Goal: Book appointment/travel/reservation

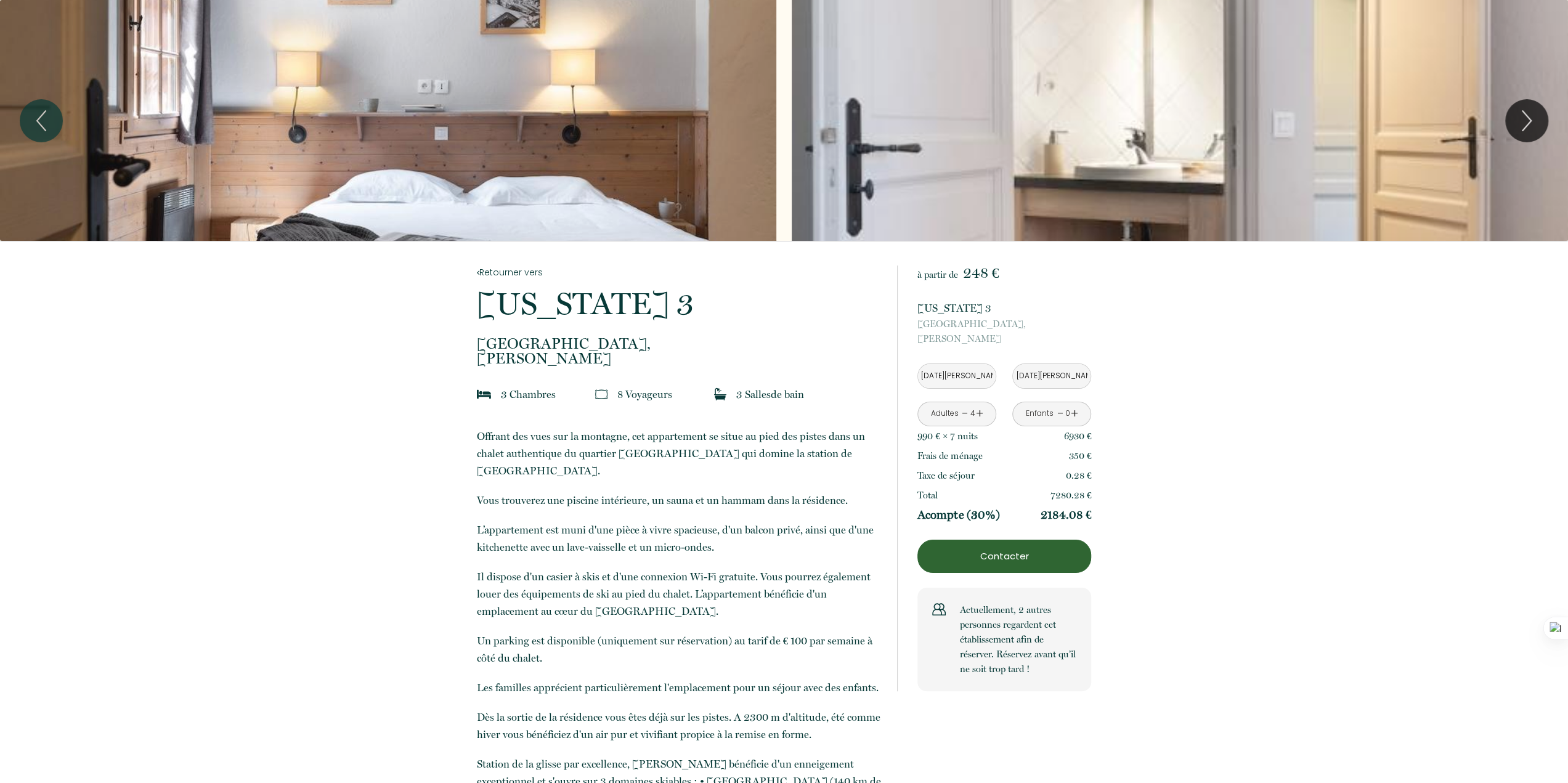
drag, startPoint x: 1041, startPoint y: 516, endPoint x: 1096, endPoint y: 516, distance: 55.0
drag, startPoint x: 1064, startPoint y: 495, endPoint x: 1127, endPoint y: 495, distance: 63.0
click at [1527, 123] on icon "Next" at bounding box center [1527, 120] width 9 height 19
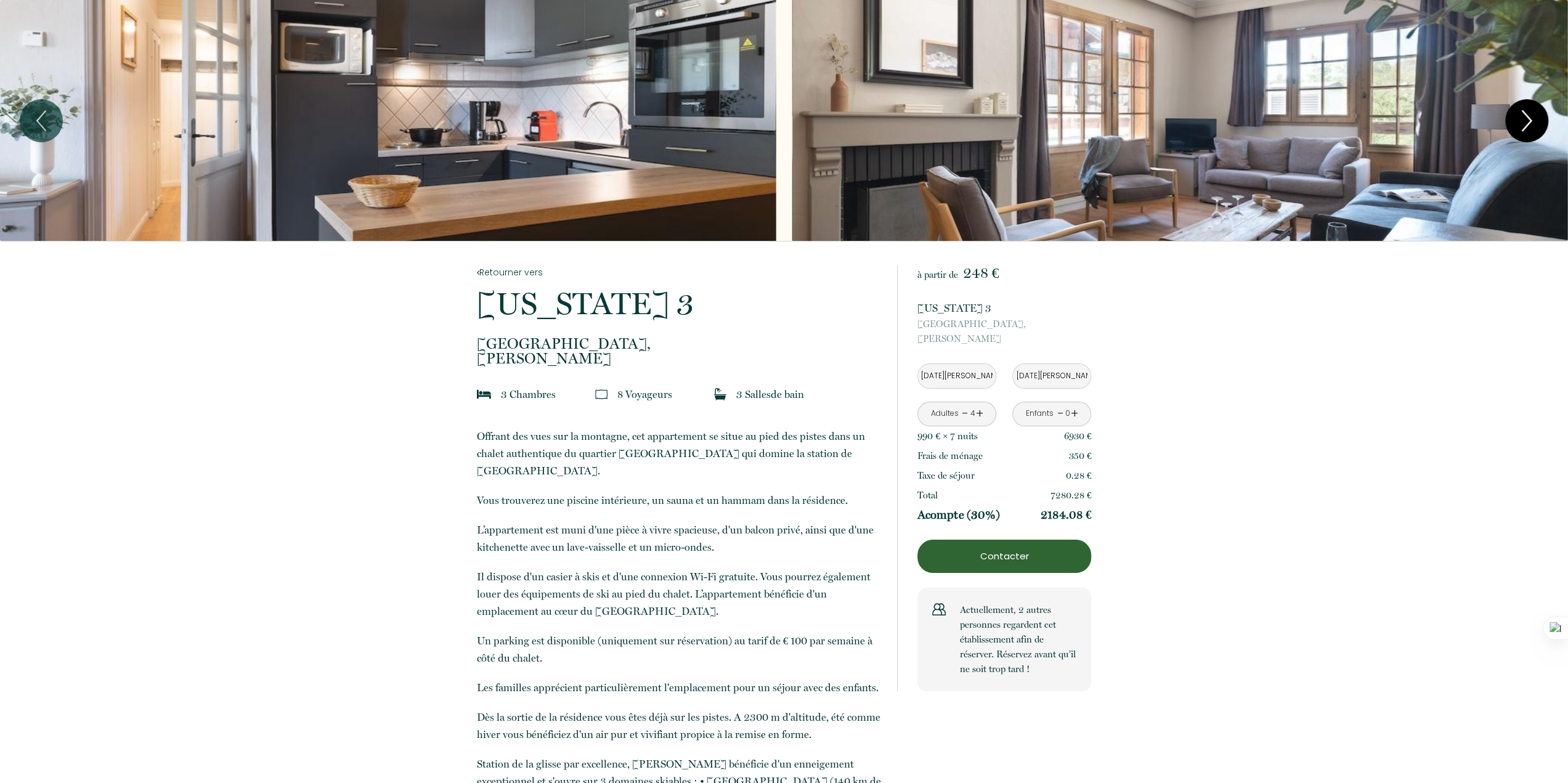
click at [1528, 123] on icon "Next" at bounding box center [1527, 120] width 9 height 19
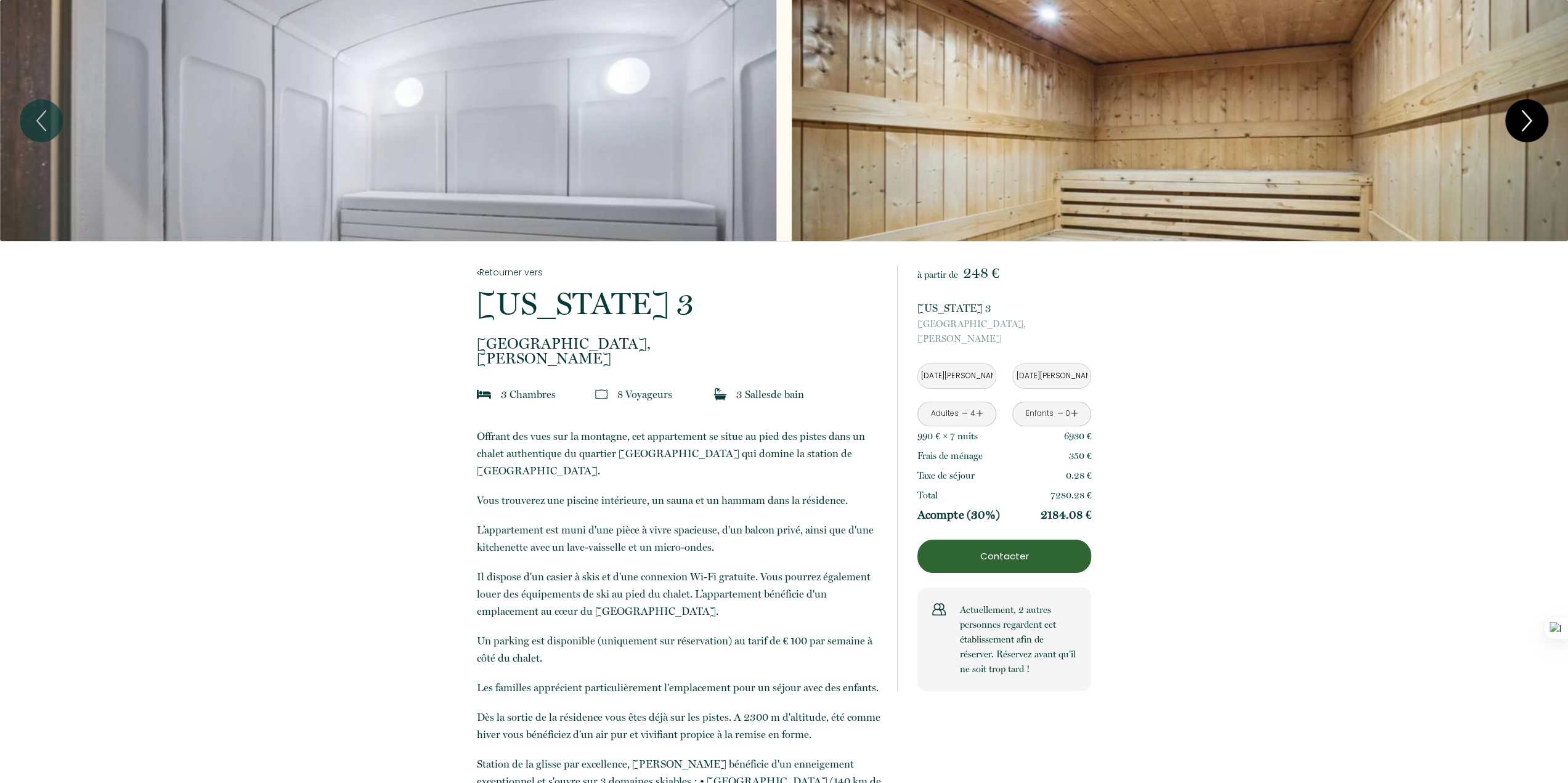
click at [1528, 123] on icon "Next" at bounding box center [1527, 120] width 9 height 19
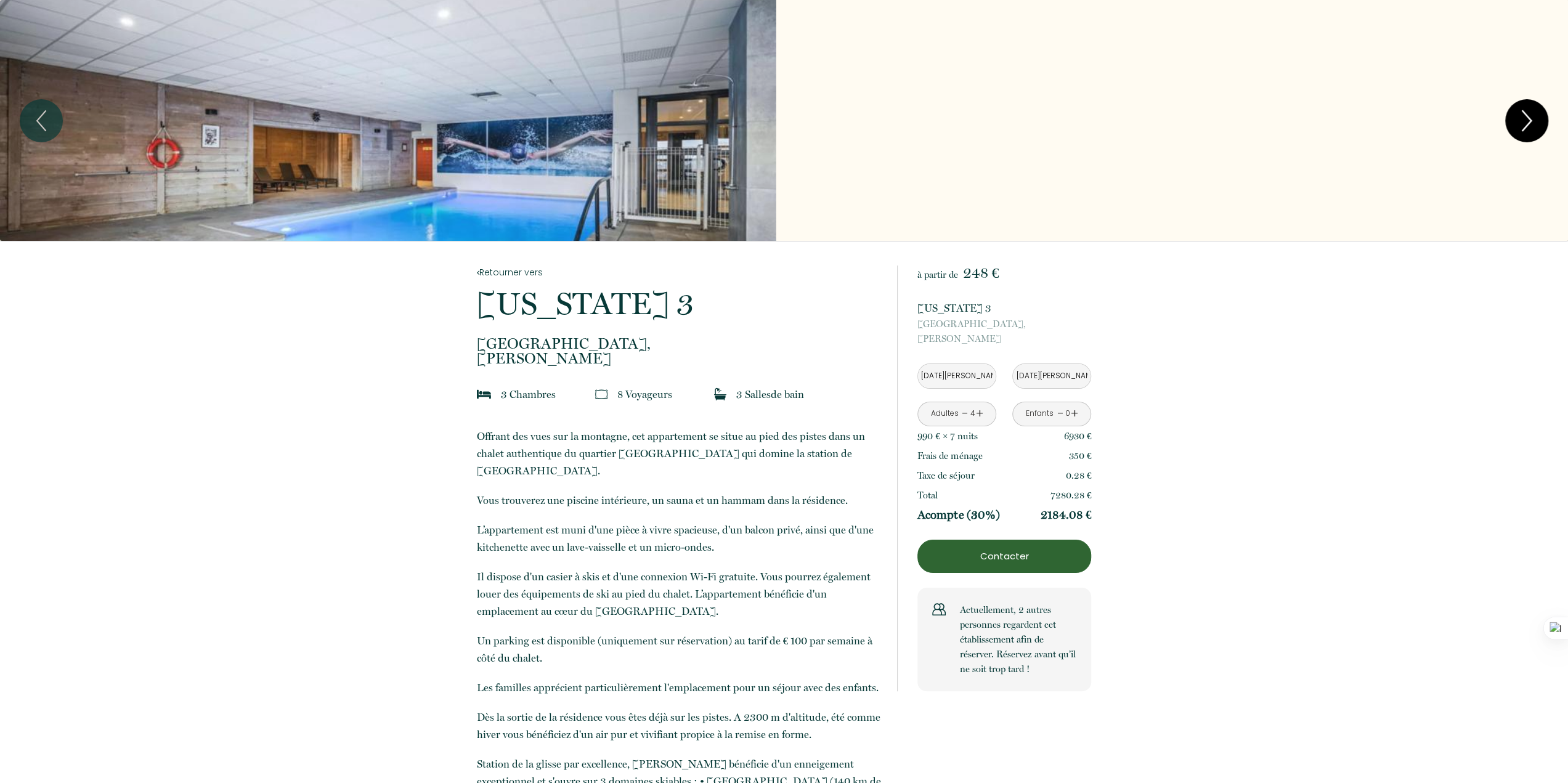
click at [1528, 123] on icon "Next" at bounding box center [1527, 120] width 9 height 19
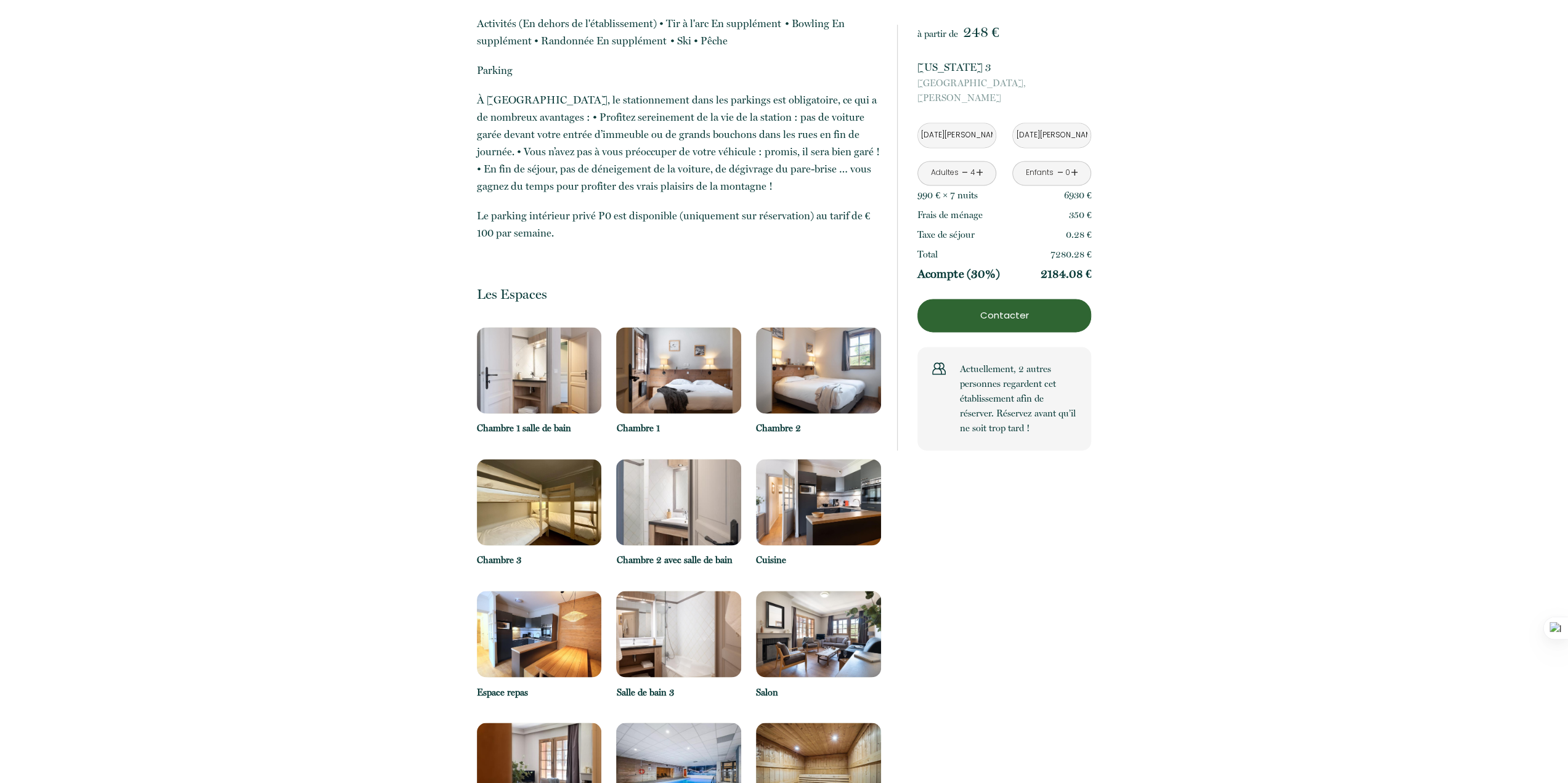
scroll to position [1725, 0]
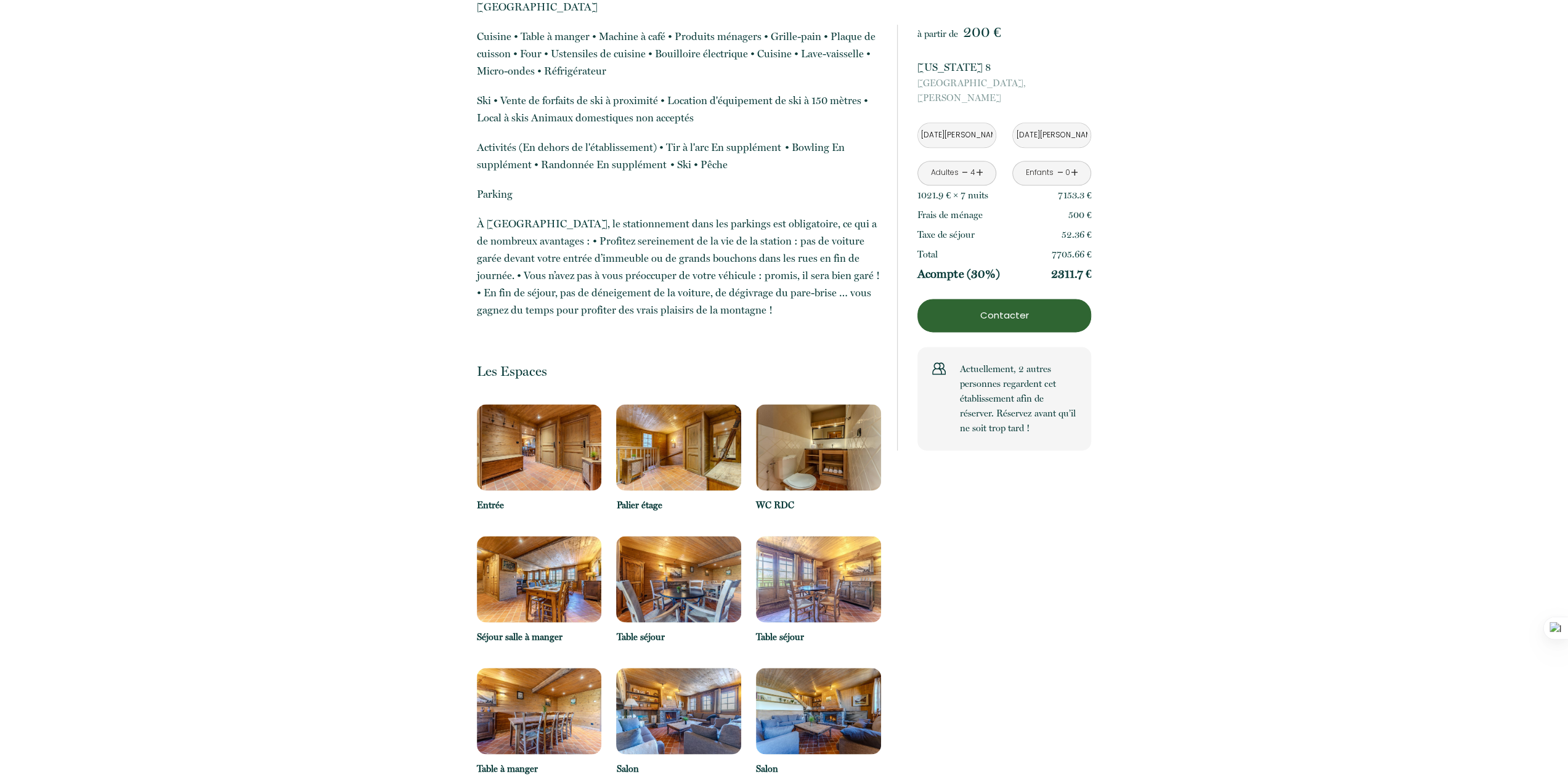
scroll to position [1541, 0]
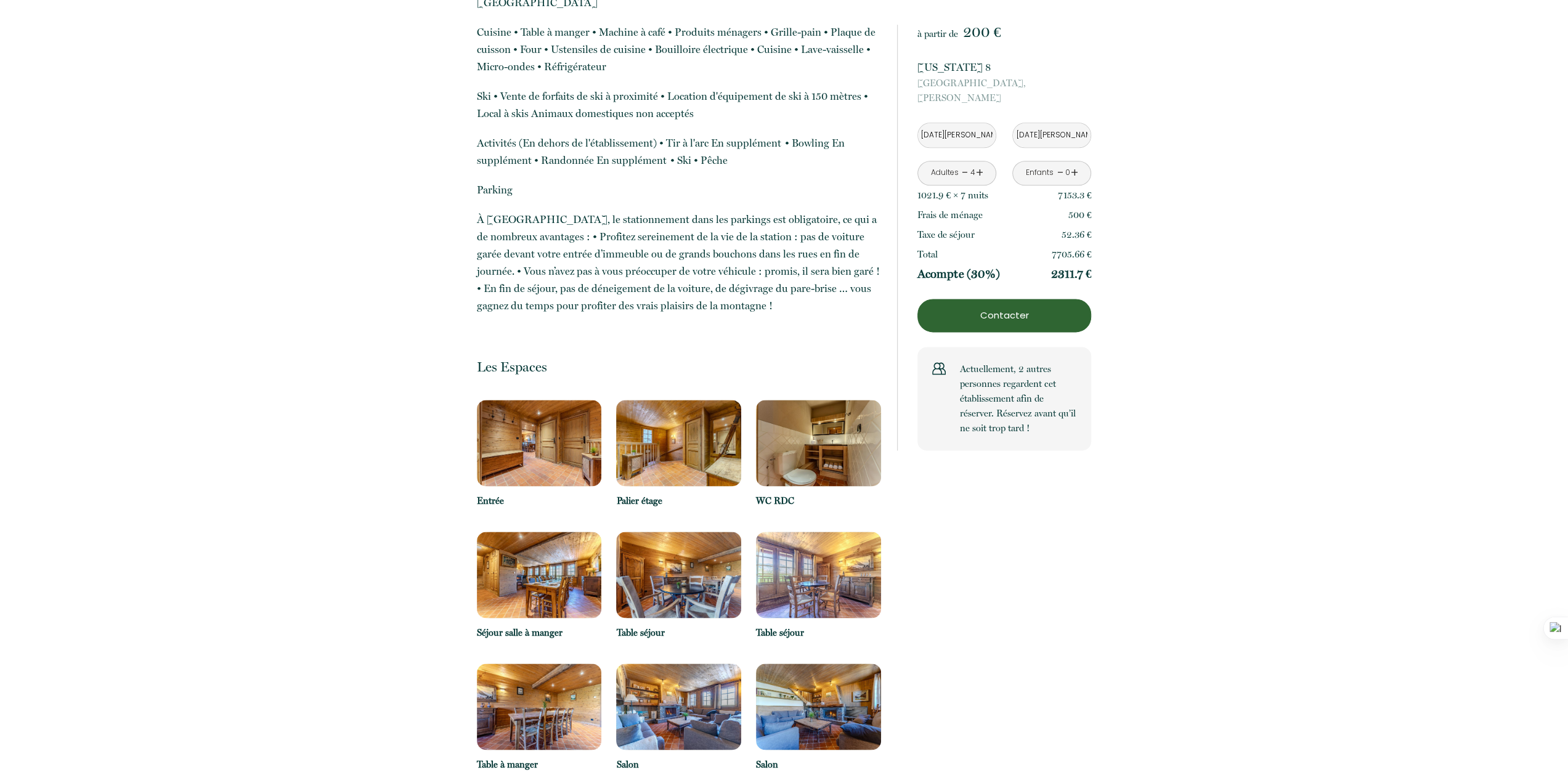
click at [525, 531] on img at bounding box center [539, 574] width 125 height 86
click at [560, 400] on img at bounding box center [539, 442] width 125 height 86
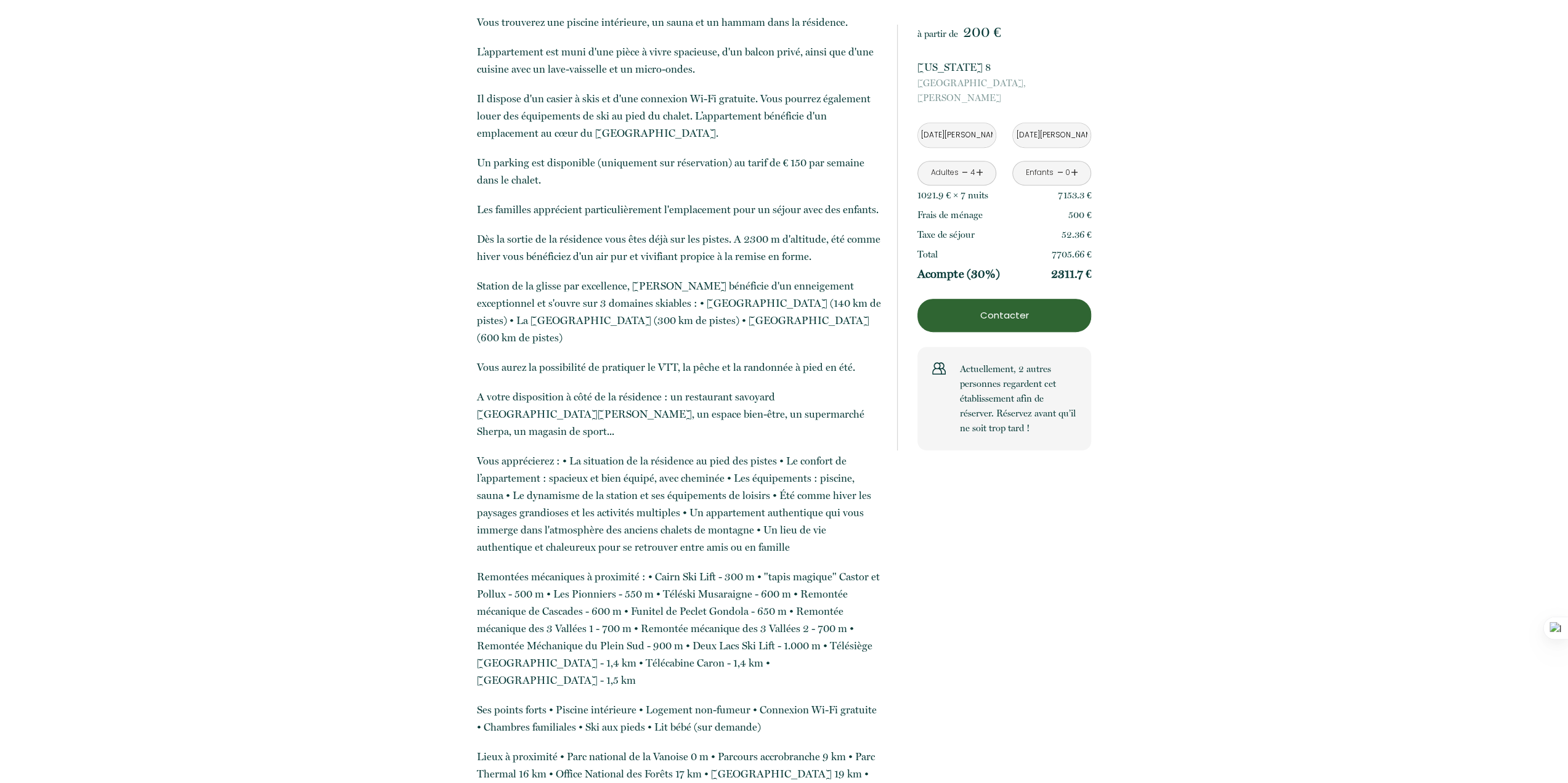
scroll to position [0, 0]
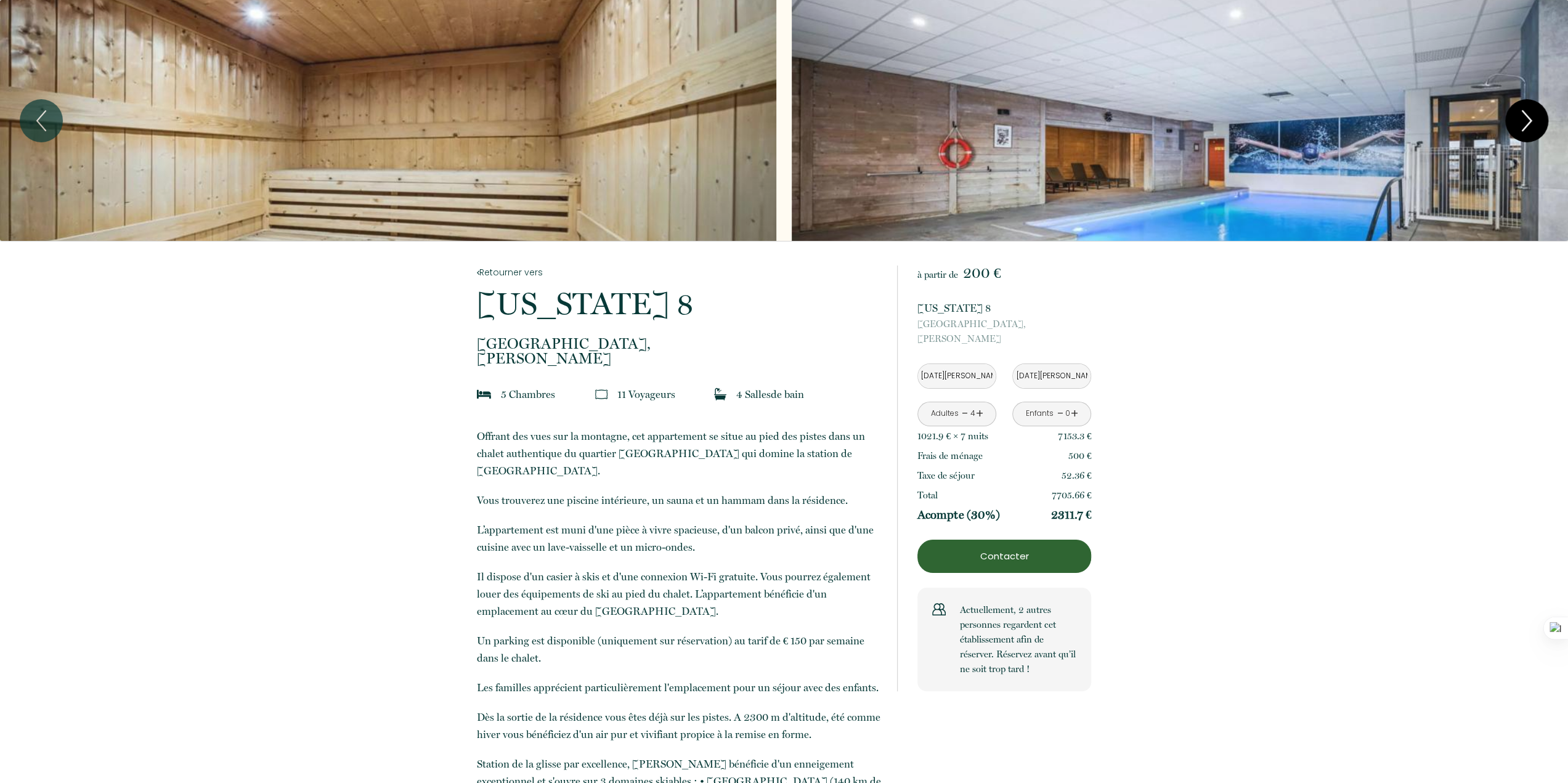
click at [1529, 118] on icon "Next" at bounding box center [1527, 120] width 9 height 19
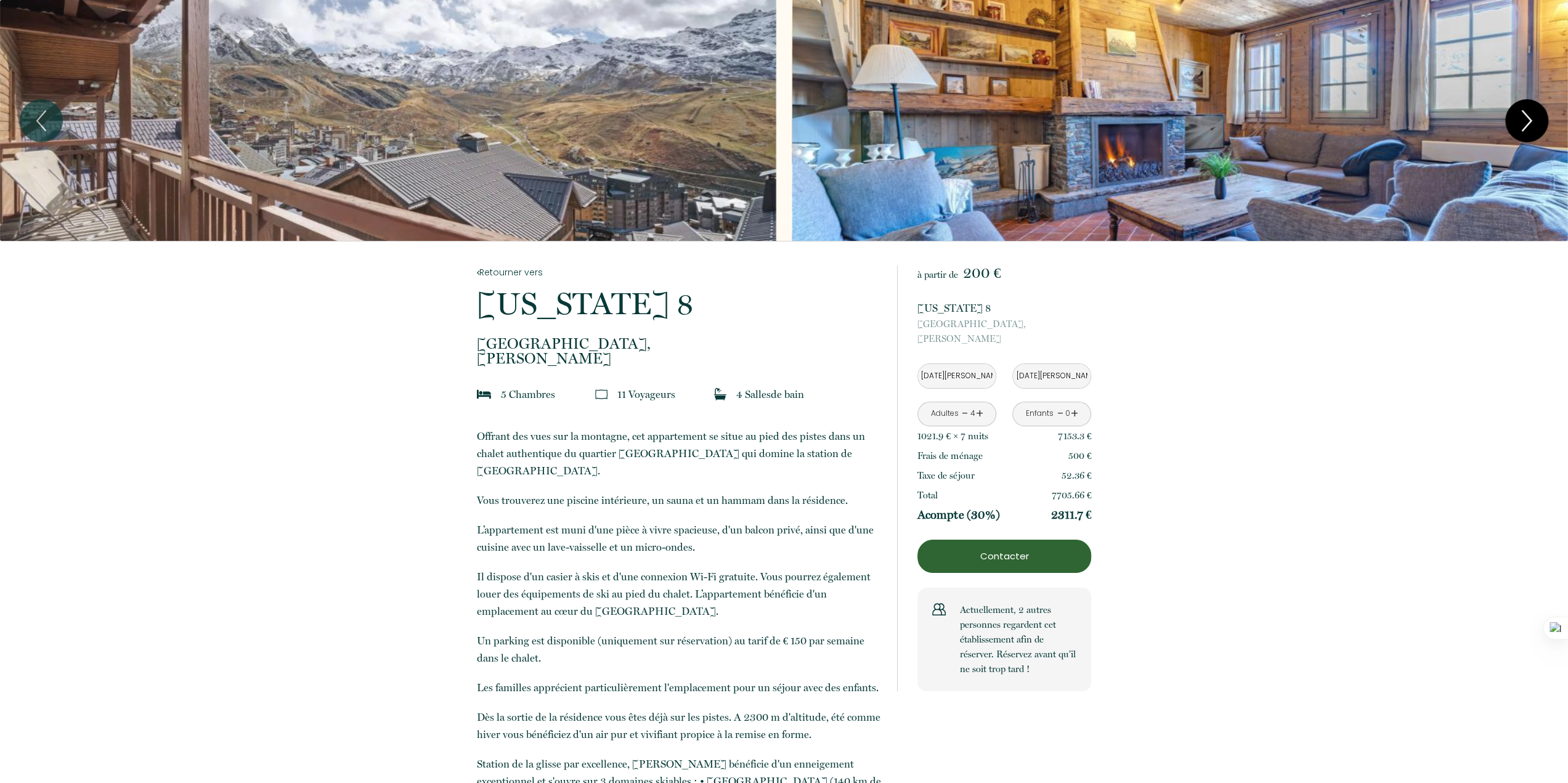
click at [1529, 118] on icon "Next" at bounding box center [1527, 120] width 9 height 19
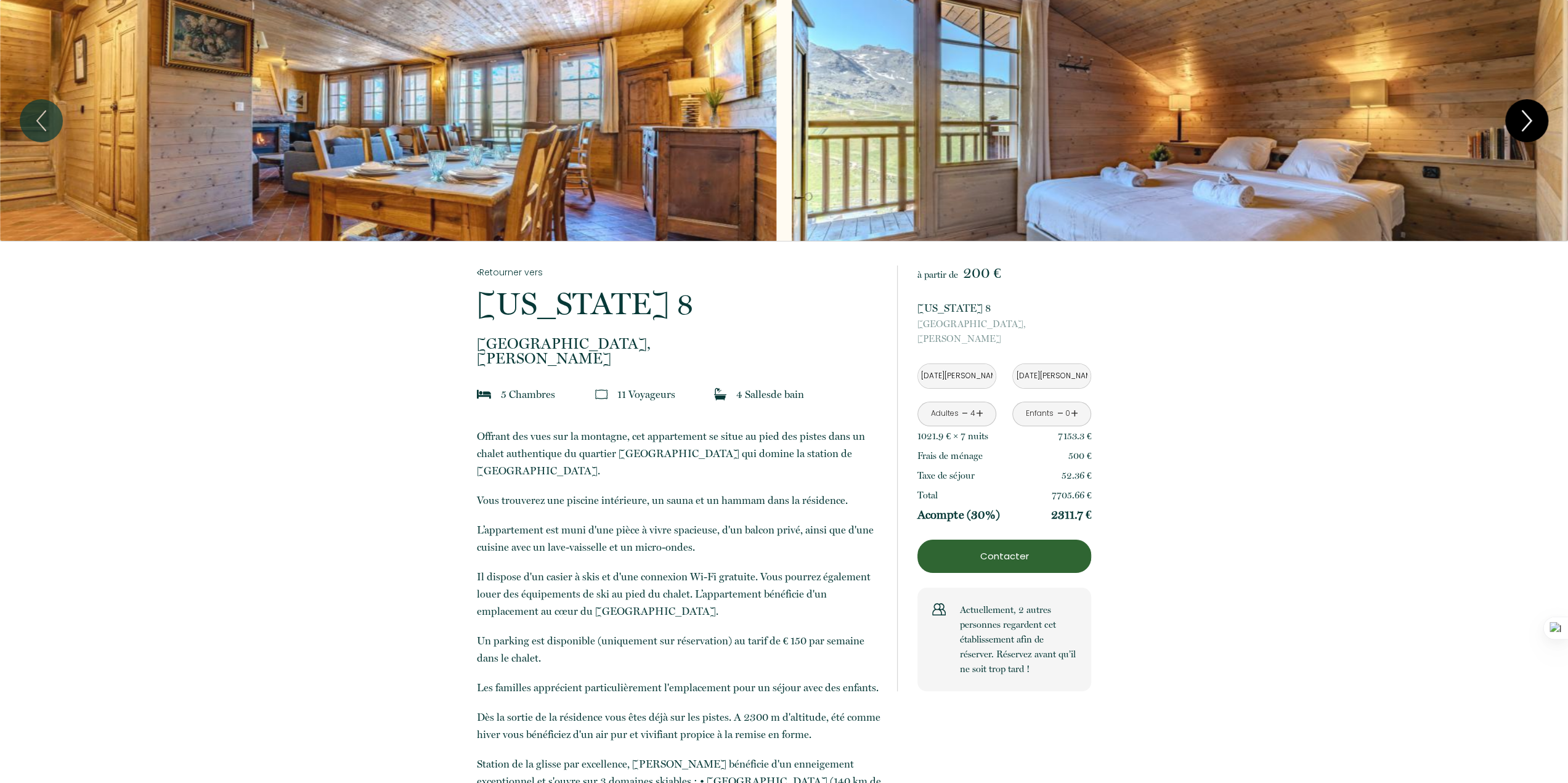
click at [1532, 112] on icon "Next" at bounding box center [1527, 120] width 26 height 37
